Goal: Task Accomplishment & Management: Manage account settings

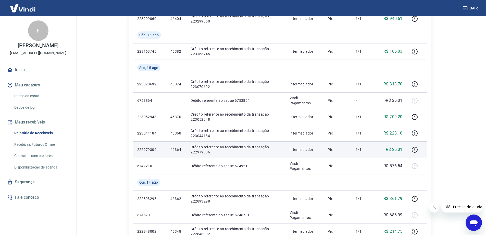
scroll to position [383, 0]
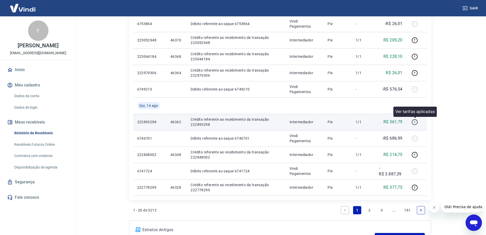
click at [415, 122] on icon "button" at bounding box center [415, 122] width 1 height 2
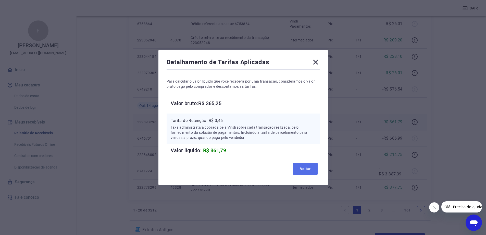
click at [308, 168] on button "Voltar" at bounding box center [305, 168] width 25 height 12
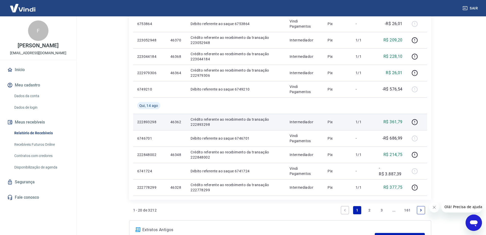
click at [370, 210] on link "2" at bounding box center [370, 210] width 8 height 8
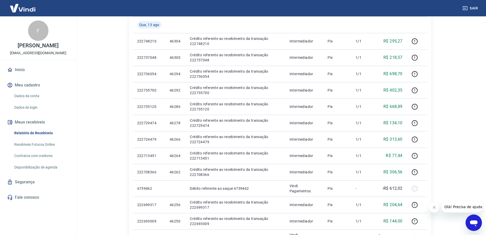
scroll to position [230, 0]
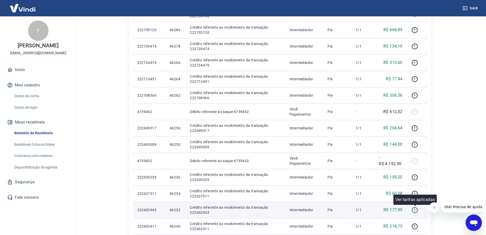
click at [416, 210] on icon "button" at bounding box center [415, 210] width 6 height 6
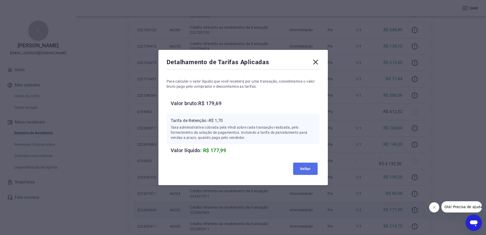
click at [313, 167] on button "Voltar" at bounding box center [305, 168] width 25 height 12
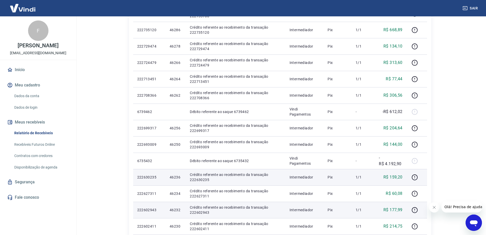
scroll to position [306, 0]
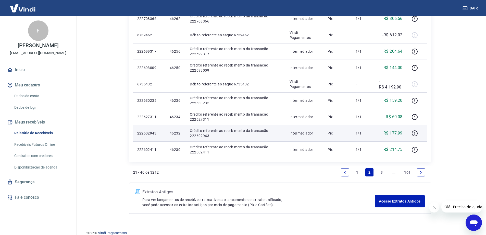
click at [381, 172] on link "3" at bounding box center [382, 172] width 8 height 8
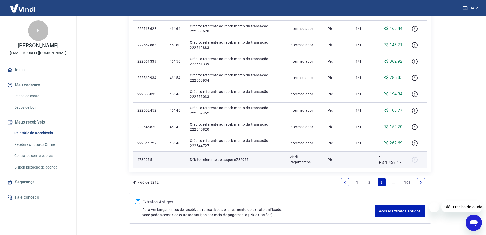
scroll to position [313, 0]
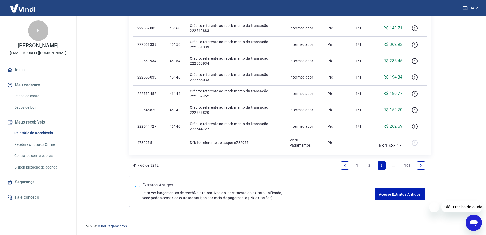
click at [369, 165] on link "2" at bounding box center [370, 165] width 8 height 8
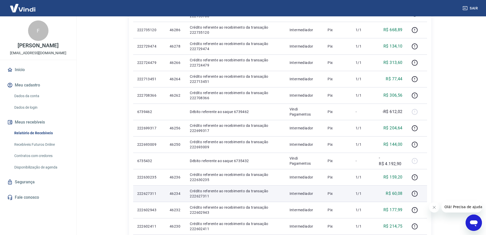
scroll to position [306, 0]
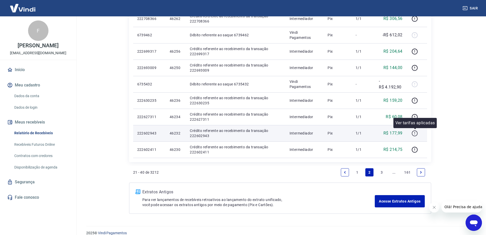
click at [414, 133] on icon "button" at bounding box center [415, 133] width 6 height 6
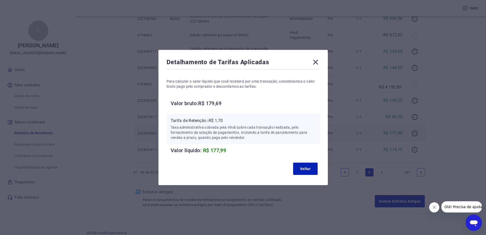
click at [320, 62] on icon at bounding box center [316, 62] width 8 height 8
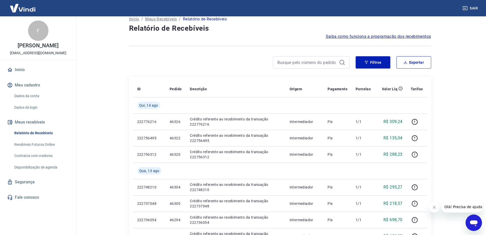
scroll to position [0, 0]
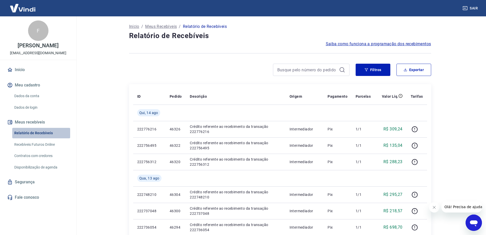
click at [52, 138] on link "Relatório de Recebíveis" at bounding box center [41, 133] width 58 height 10
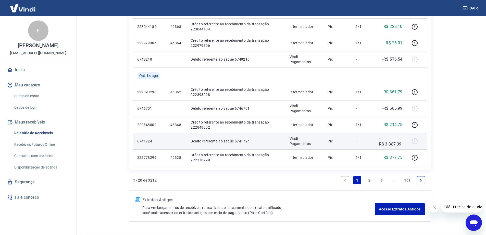
scroll to position [428, 0]
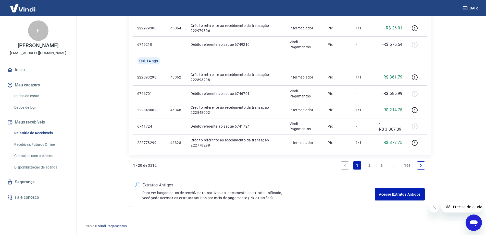
click at [371, 167] on link "2" at bounding box center [370, 165] width 8 height 8
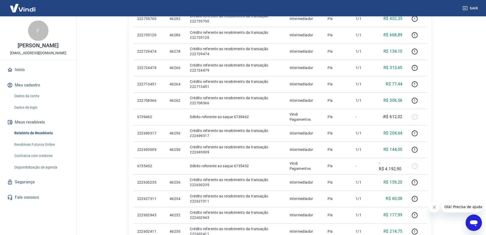
scroll to position [313, 0]
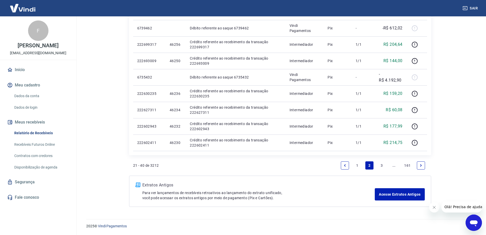
click at [380, 165] on link "3" at bounding box center [382, 165] width 8 height 8
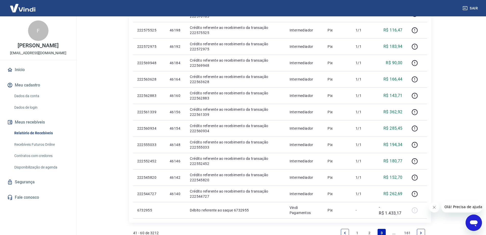
scroll to position [313, 0]
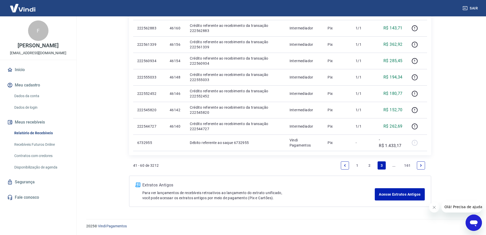
click at [423, 166] on link "Next page" at bounding box center [421, 165] width 8 height 8
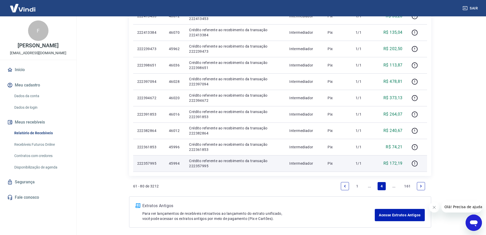
scroll to position [313, 0]
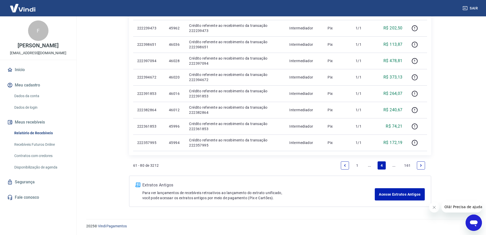
click at [424, 165] on link "Next page" at bounding box center [421, 165] width 8 height 8
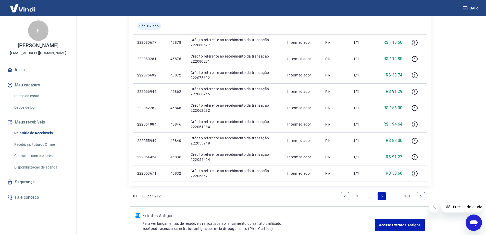
scroll to position [306, 0]
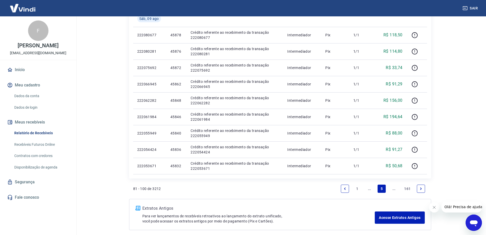
click at [422, 187] on icon "Next page" at bounding box center [421, 189] width 4 height 4
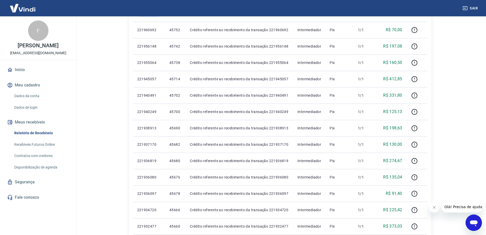
scroll to position [306, 0]
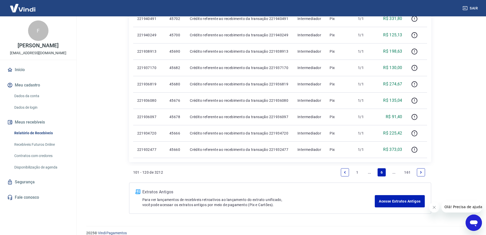
click at [421, 171] on icon "Next page" at bounding box center [421, 172] width 4 height 4
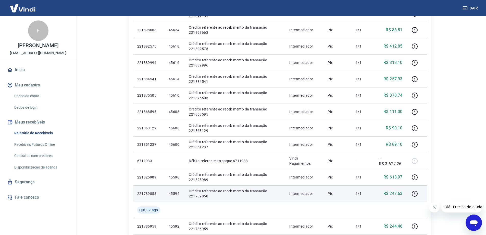
scroll to position [306, 0]
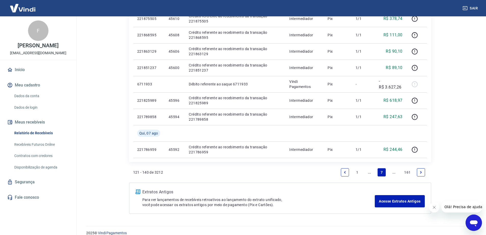
click at [419, 173] on icon "Next page" at bounding box center [421, 172] width 4 height 4
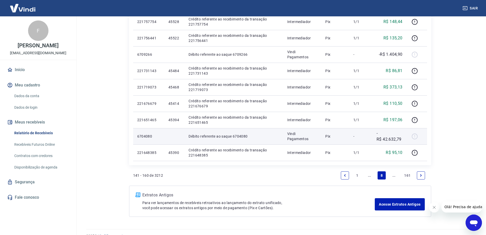
scroll to position [297, 0]
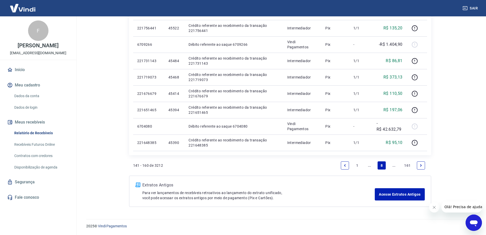
click at [420, 166] on icon "Next page" at bounding box center [421, 165] width 4 height 4
